Goal: Book appointment/travel/reservation

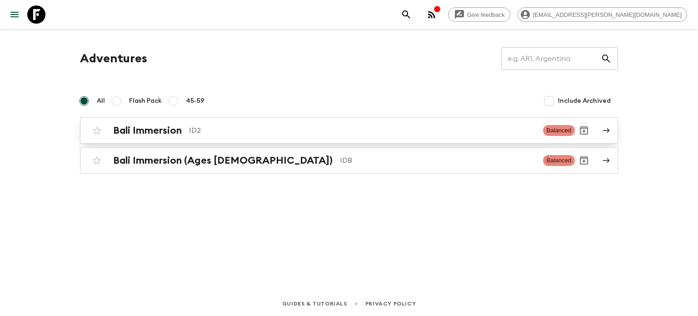
click at [257, 132] on p "ID2" at bounding box center [362, 130] width 347 height 11
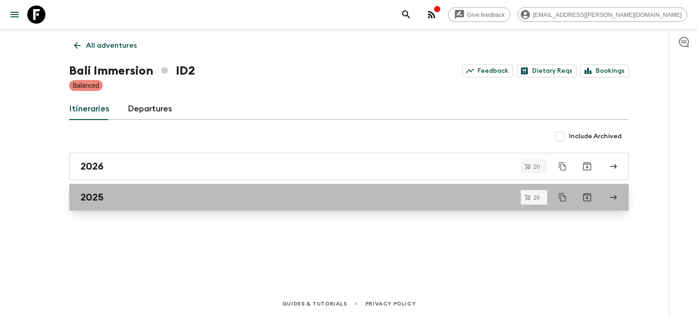
click at [169, 185] on link "2025" at bounding box center [349, 197] width 560 height 27
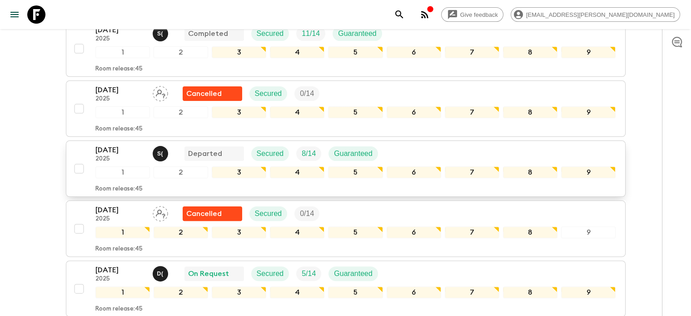
scroll to position [227, 0]
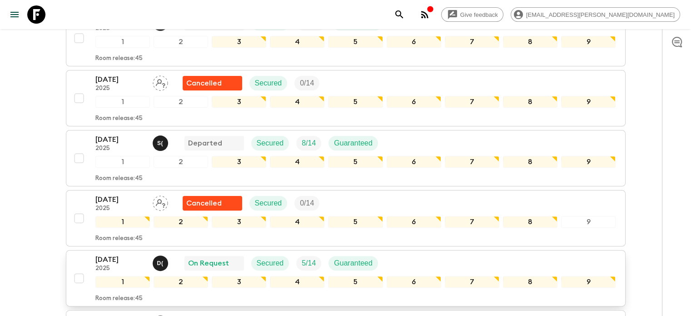
click at [416, 261] on div "[DATE] 2025 D ( On Request Secured 5 / 14 Guaranteed" at bounding box center [355, 263] width 521 height 18
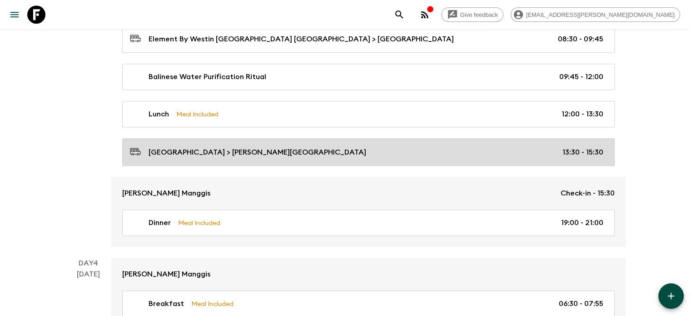
scroll to position [864, 0]
